Goal: Navigation & Orientation: Find specific page/section

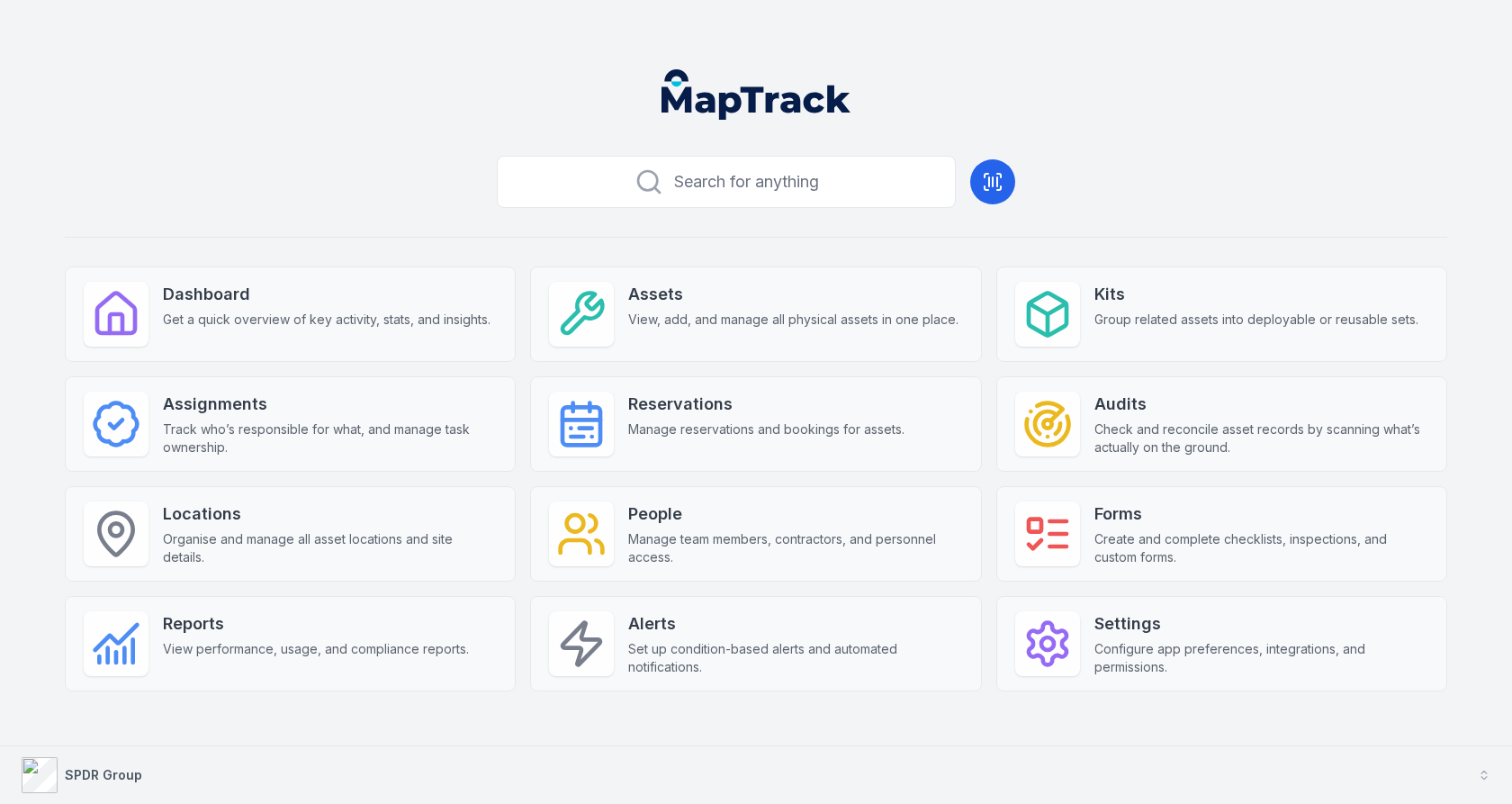
click at [190, 765] on button "SPDR Group" at bounding box center [756, 775] width 1512 height 58
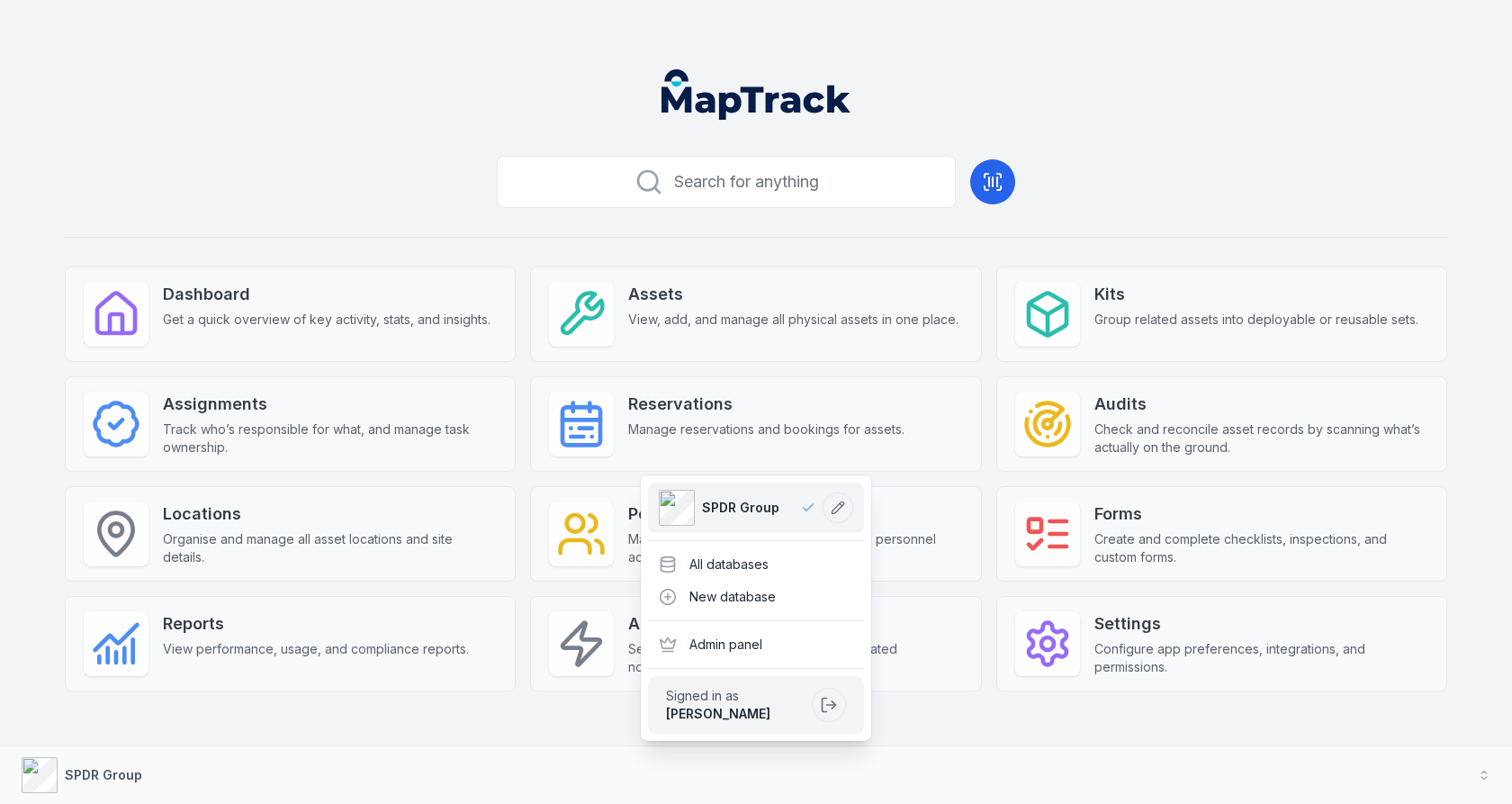
click at [456, 186] on div "Search for anything Dashboard Get a quick overview of key activity, stats, and …" at bounding box center [756, 448] width 1382 height 601
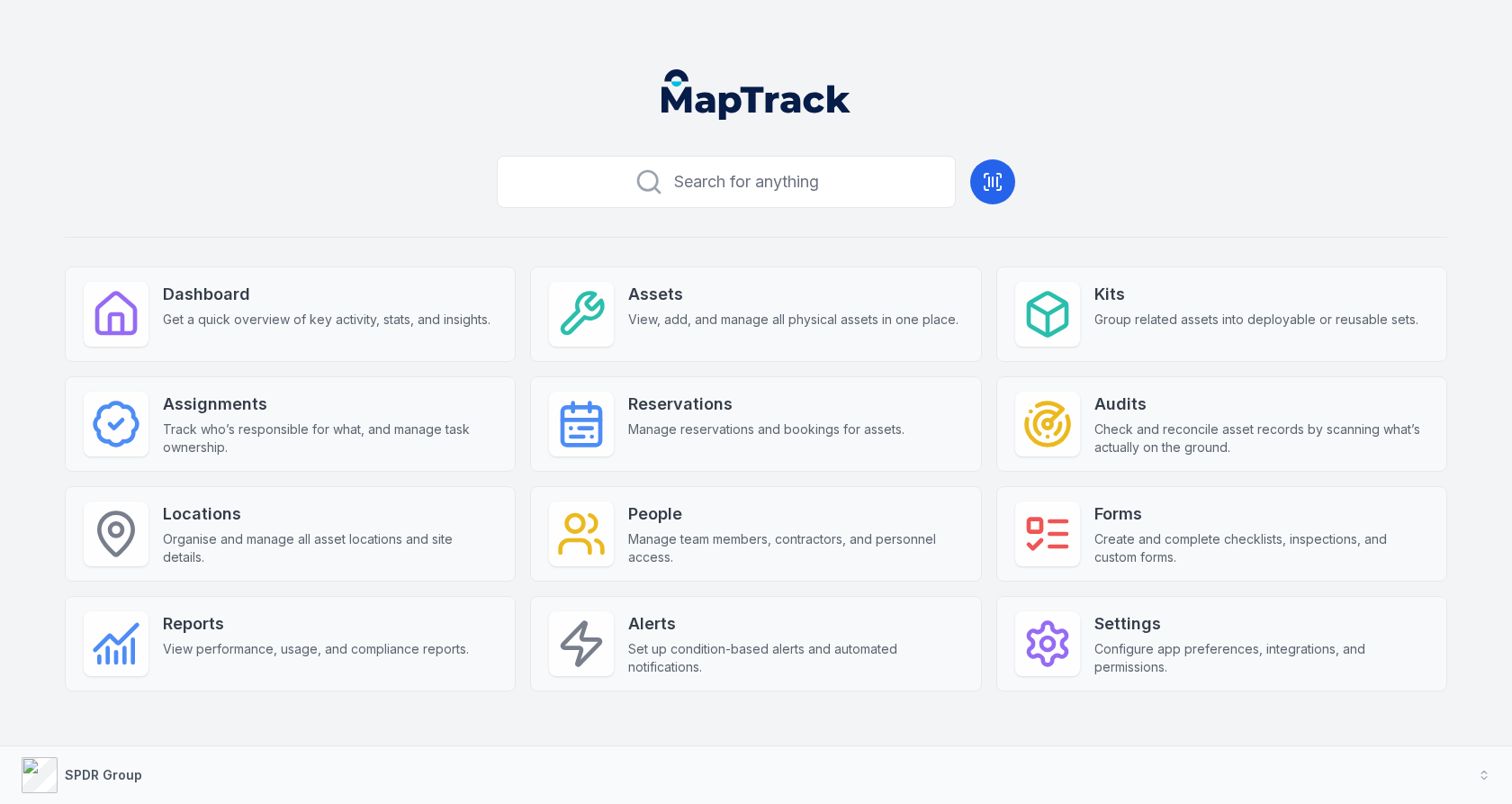
click at [1119, 145] on header at bounding box center [756, 102] width 1469 height 94
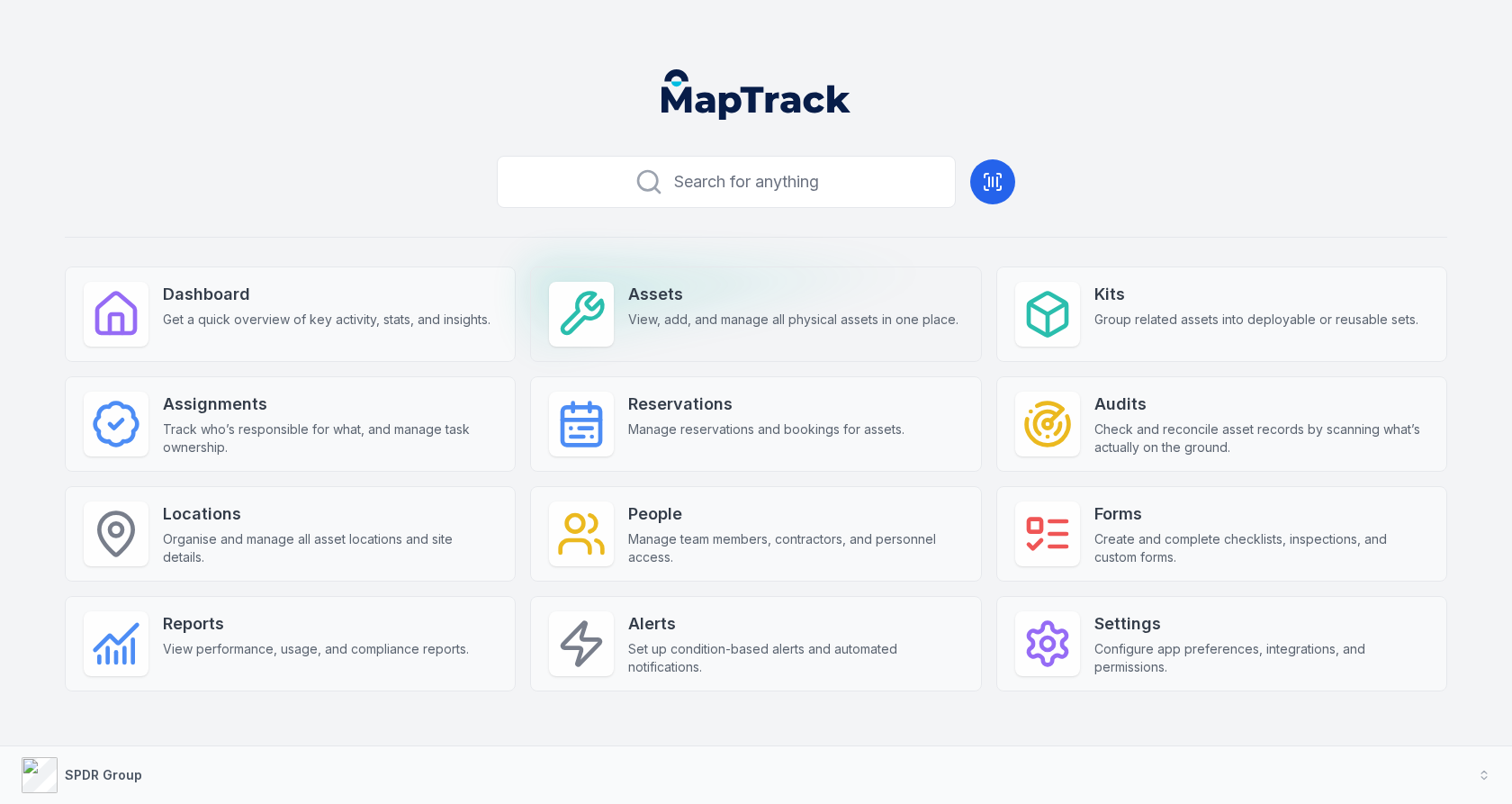
click at [773, 282] on strong "Assets" at bounding box center [793, 294] width 330 height 25
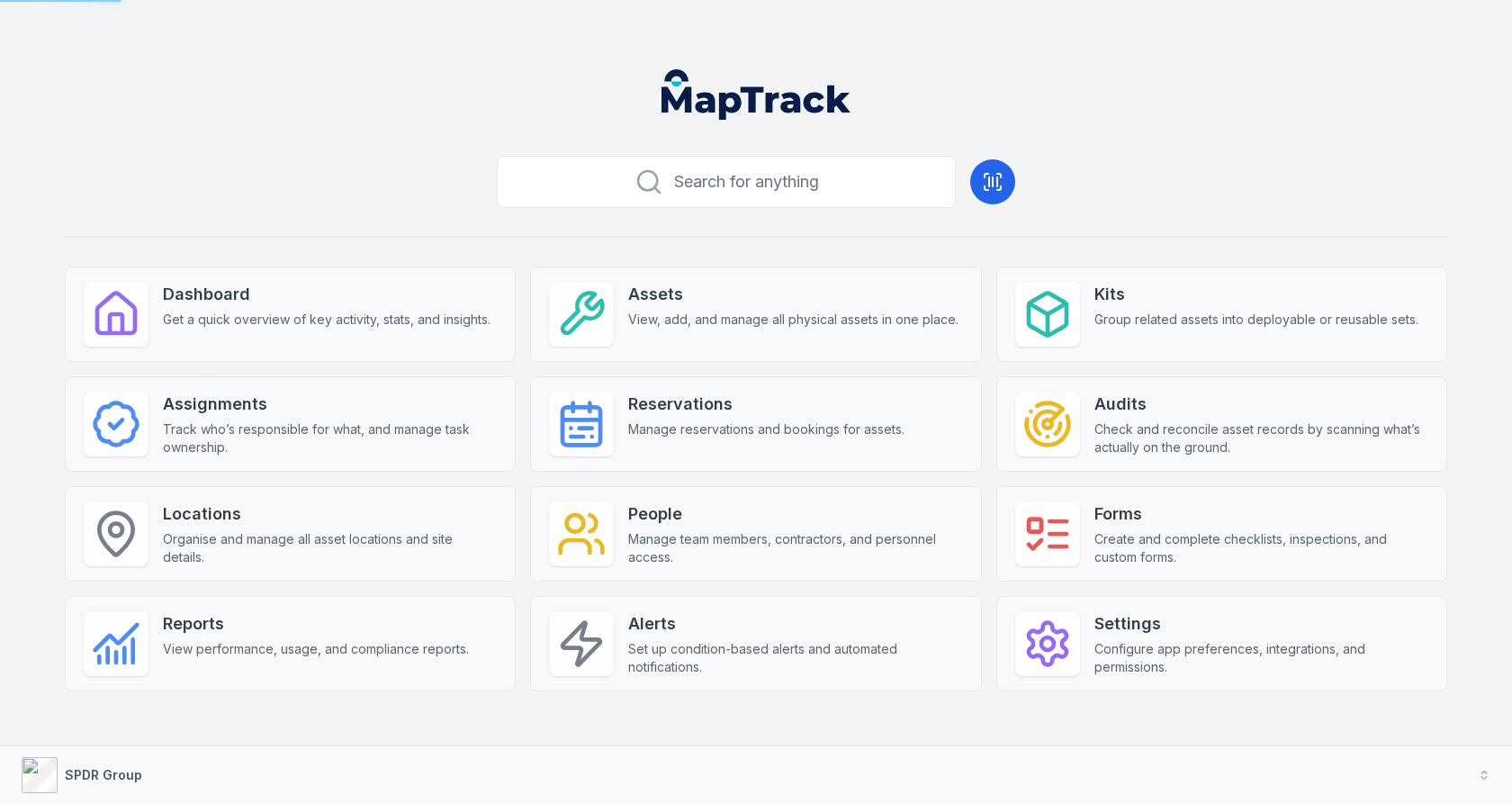
click at [1201, 139] on header at bounding box center [756, 102] width 1469 height 94
